Goal: Navigation & Orientation: Find specific page/section

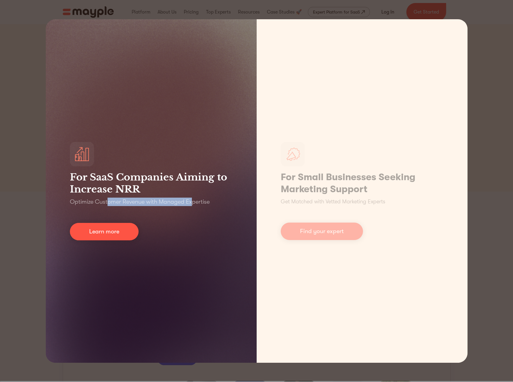
drag, startPoint x: 108, startPoint y: 204, endPoint x: 242, endPoint y: 191, distance: 135.0
click at [195, 205] on p "Optimize Customer Revenue with Managed Expertise" at bounding box center [140, 202] width 140 height 8
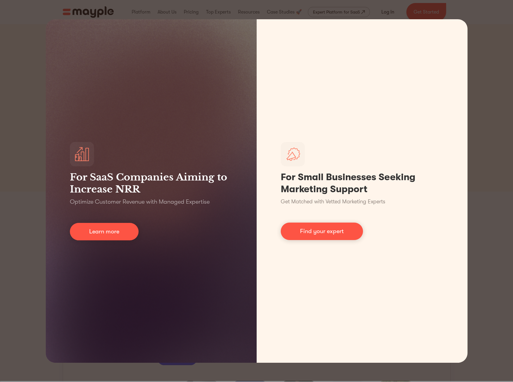
click at [489, 130] on div "For SaaS Companies Aiming to Increase NRR Optimize Customer Revenue with Manage…" at bounding box center [256, 191] width 513 height 382
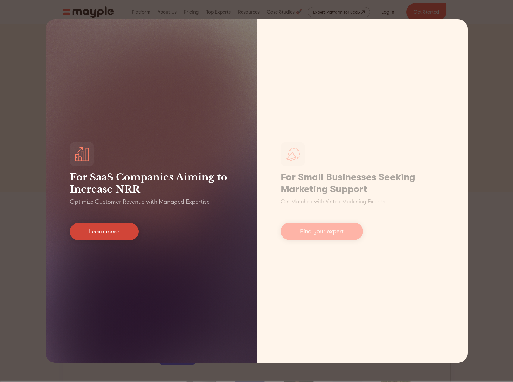
click at [118, 236] on link "Learn more" at bounding box center [104, 231] width 69 height 17
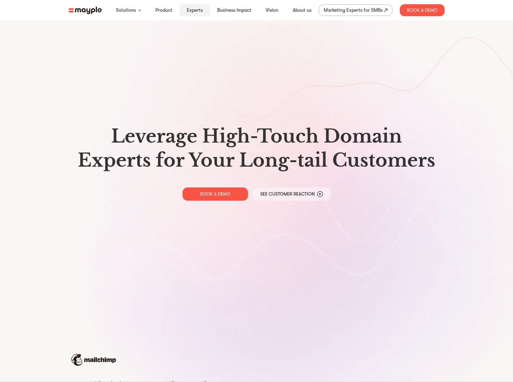
click at [195, 9] on link "Experts" at bounding box center [195, 10] width 16 height 7
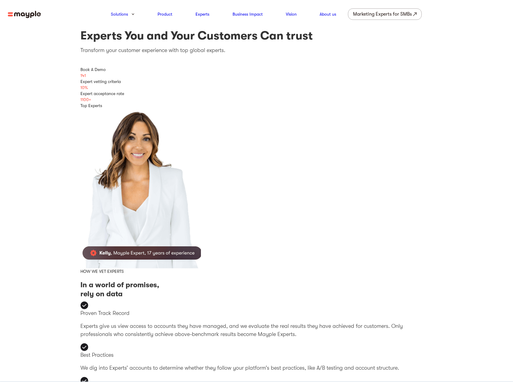
click at [33, 13] on img at bounding box center [24, 15] width 33 height 8
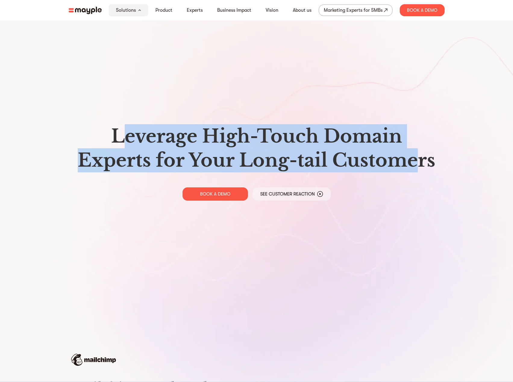
drag, startPoint x: 148, startPoint y: 135, endPoint x: 418, endPoint y: 164, distance: 270.9
click at [418, 164] on h1 "Leverage High-Touch Domain Experts for Your Long-tail Customers" at bounding box center [256, 148] width 366 height 48
click at [397, 74] on div "Leverage High-Touch Domain Experts for Your Long-tail Customers BOOK A DEMO See…" at bounding box center [256, 162] width 385 height 325
